Goal: Check status: Check status

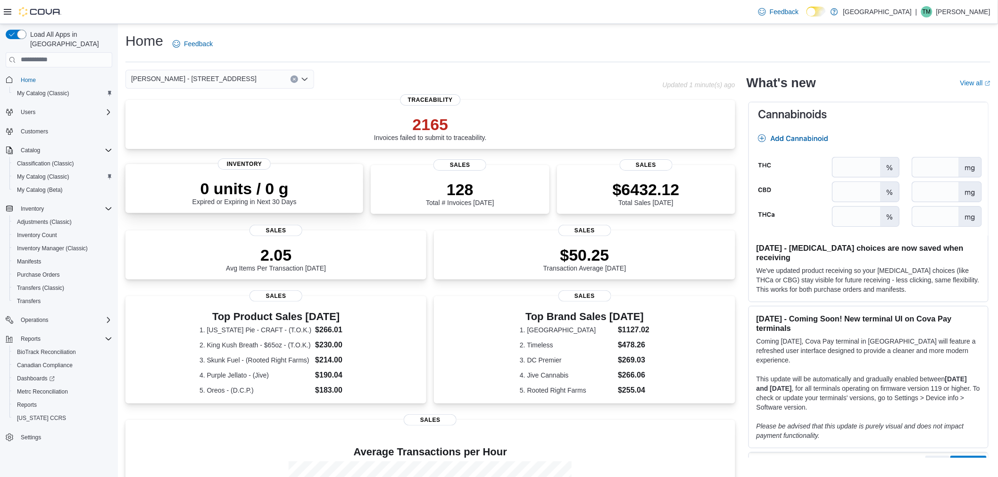
click at [274, 196] on p "0 units / 0 g" at bounding box center [244, 188] width 104 height 19
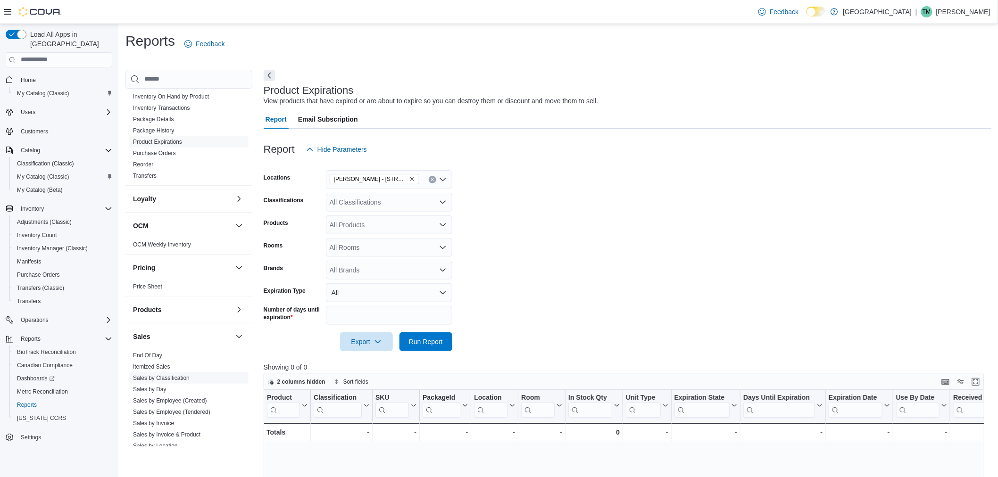
scroll to position [262, 0]
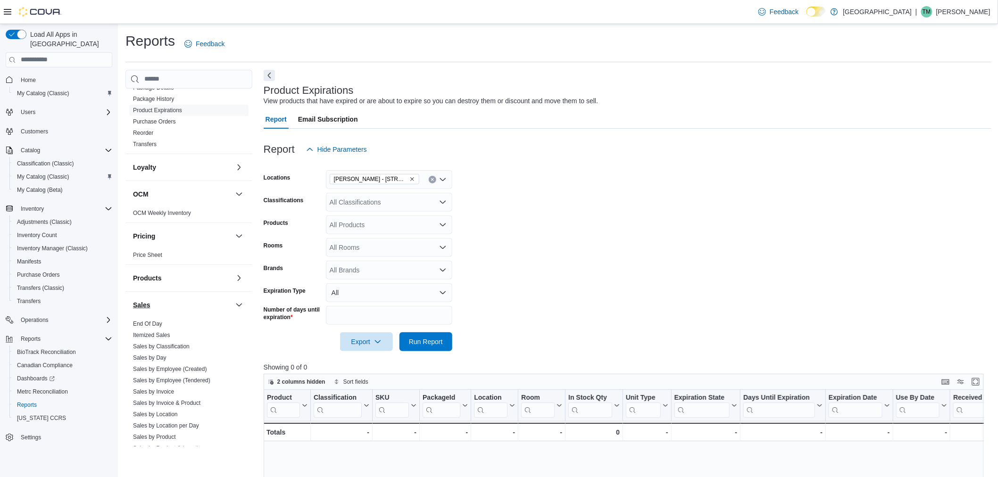
drag, startPoint x: 155, startPoint y: 323, endPoint x: 207, endPoint y: 304, distance: 56.1
click at [155, 323] on link "End Of Day" at bounding box center [147, 324] width 29 height 7
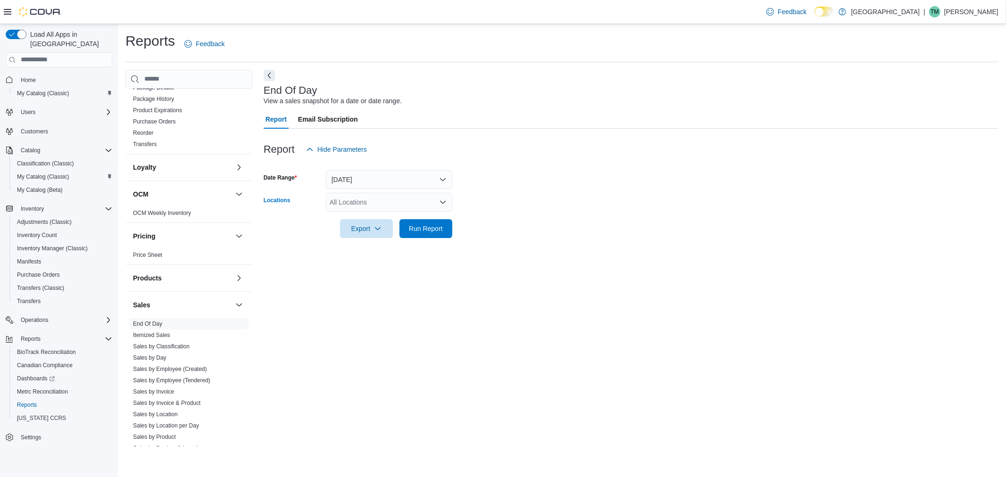
click at [404, 211] on div "All Locations" at bounding box center [389, 202] width 126 height 19
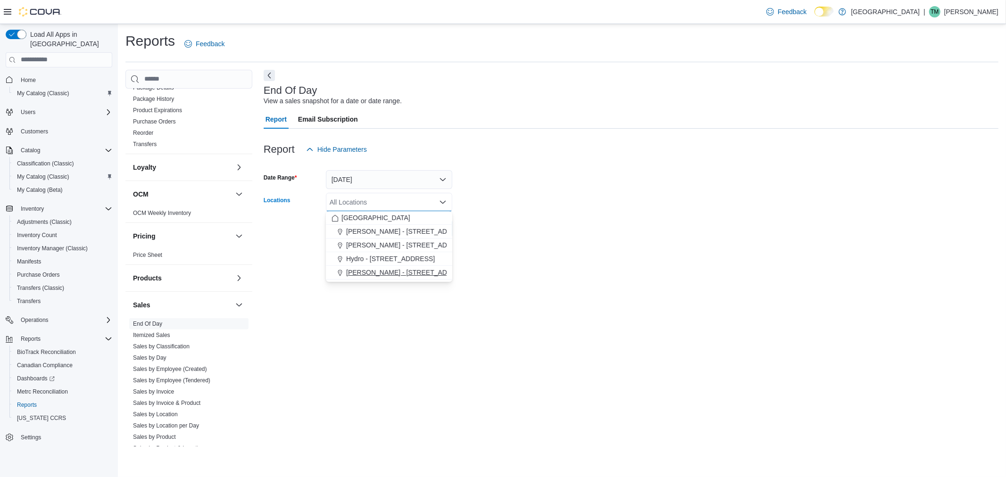
click at [382, 269] on span "[PERSON_NAME] - [STREET_ADDRESS]" at bounding box center [408, 272] width 125 height 9
click at [536, 230] on form "Date Range Today Locations Moore - 105 SE 19th St Combo box. Selected. Moore - …" at bounding box center [631, 198] width 735 height 79
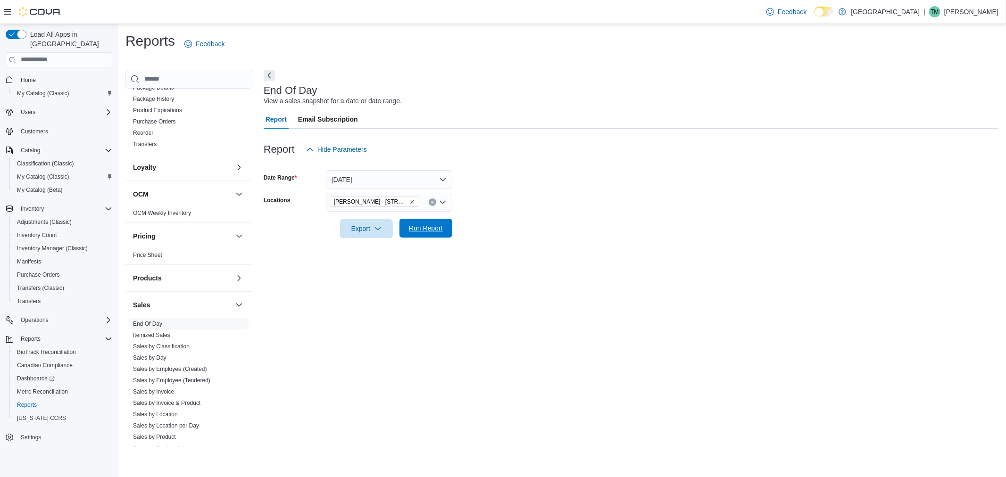
click at [434, 227] on span "Run Report" at bounding box center [426, 228] width 34 height 9
